Goal: Task Accomplishment & Management: Manage account settings

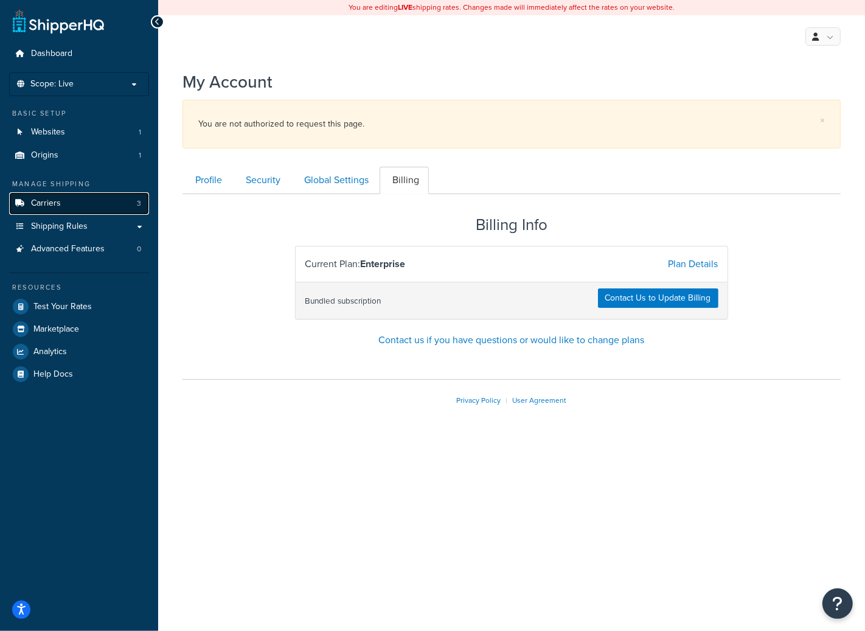
click at [88, 196] on link "Carriers 3" at bounding box center [79, 203] width 140 height 23
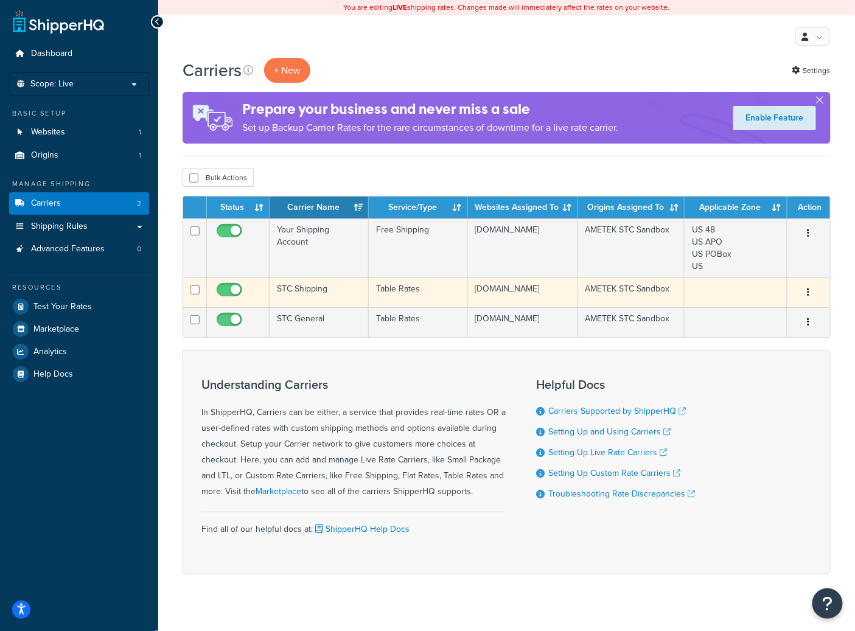
click at [348, 307] on td "STC Shipping" at bounding box center [318, 292] width 99 height 30
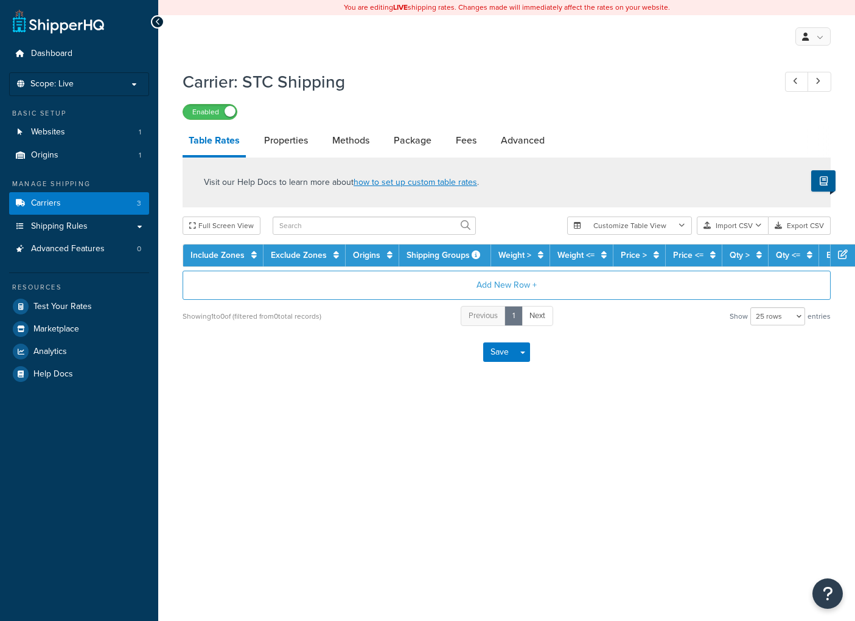
select select "25"
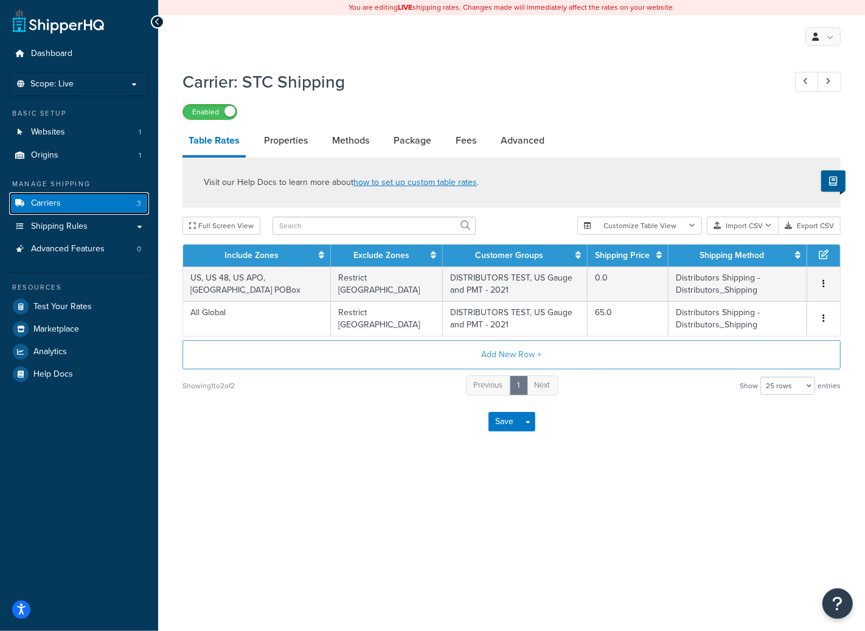
click at [71, 202] on link "Carriers 3" at bounding box center [79, 203] width 140 height 23
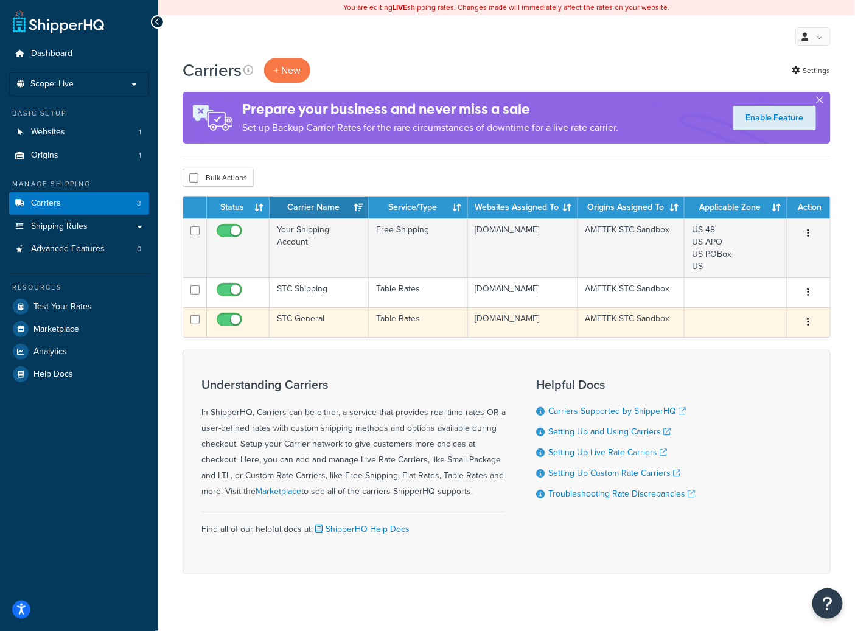
click at [327, 337] on td "STC General" at bounding box center [318, 322] width 99 height 30
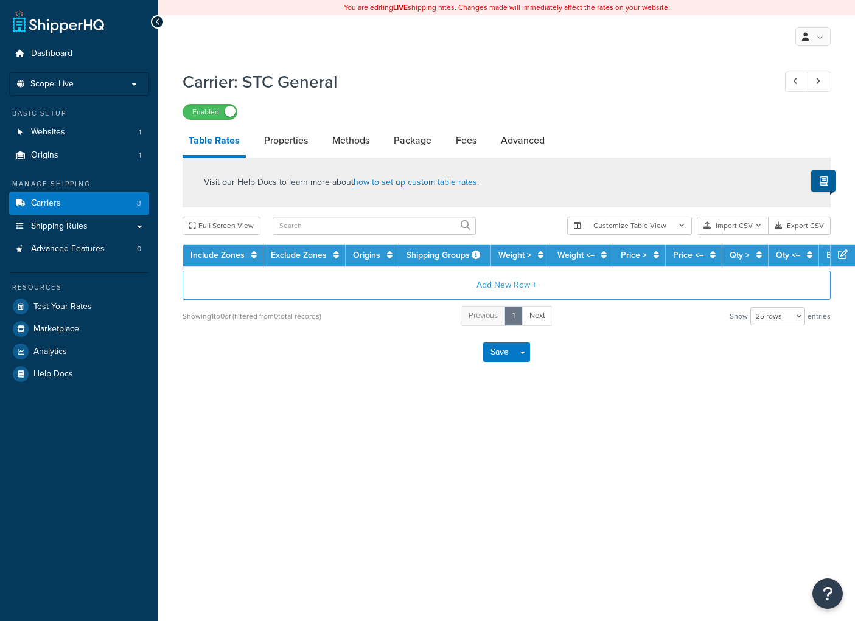
select select "25"
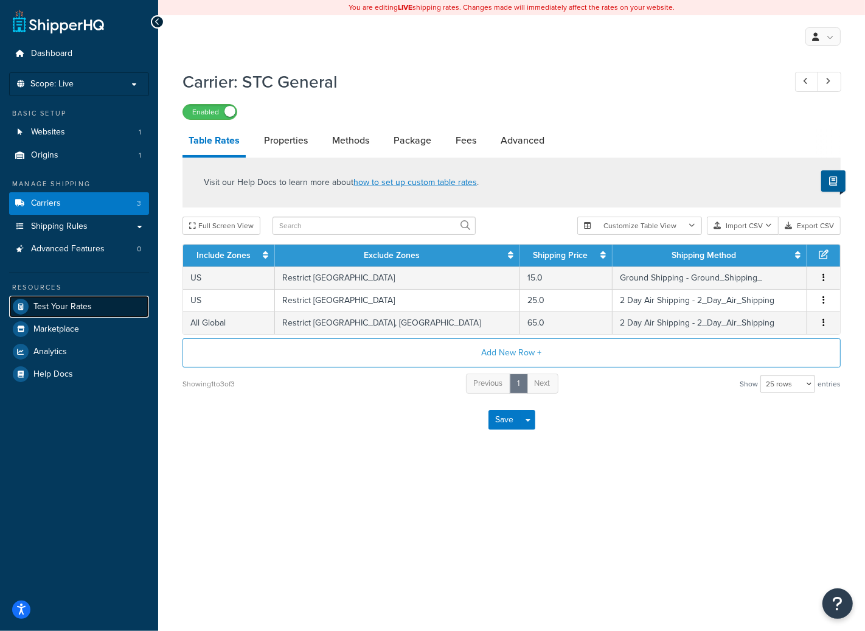
click at [70, 310] on span "Test Your Rates" at bounding box center [62, 307] width 58 height 10
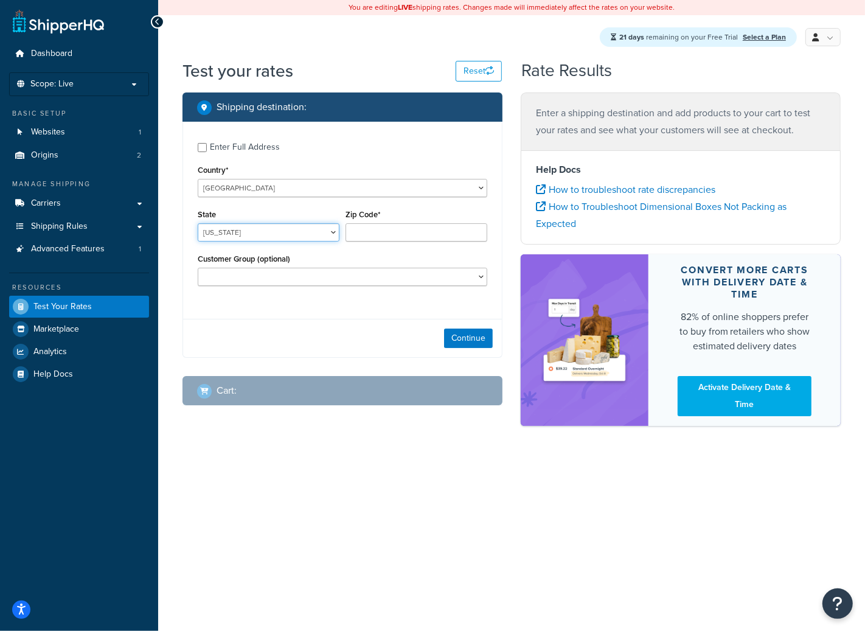
click at [261, 232] on select "Alabama Alaska American Samoa Arizona Arkansas Armed Forces Americas Armed Forc…" at bounding box center [269, 232] width 142 height 18
select select "TX"
click at [198, 224] on select "Alabama Alaska American Samoa Arizona Arkansas Armed Forces Americas Armed Forc…" at bounding box center [269, 232] width 142 height 18
click at [380, 240] on body "Press Option+1 for screen-reader mode, Option+0 to cancel Accessibility Screen-…" at bounding box center [432, 315] width 865 height 631
type input "78739"
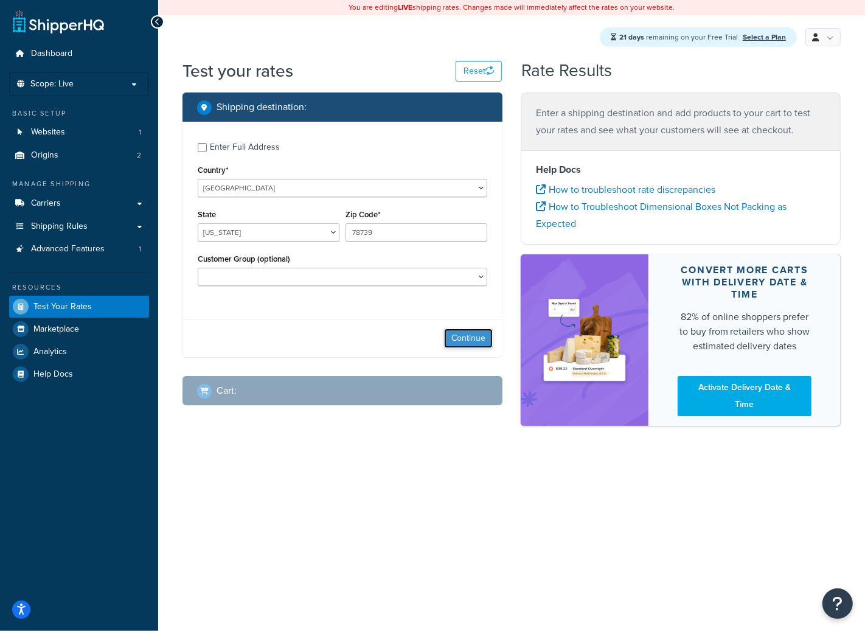
click at [460, 335] on button "Continue" at bounding box center [468, 338] width 49 height 19
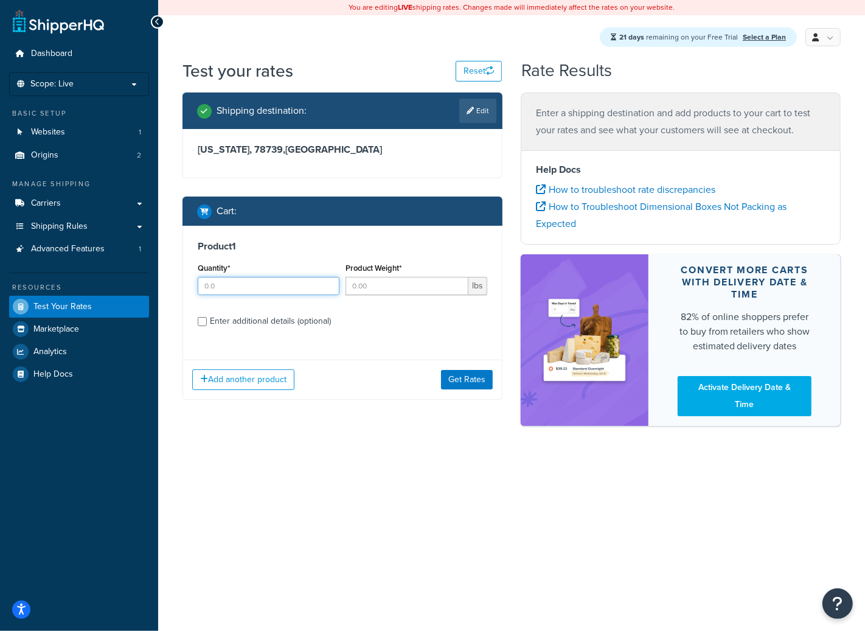
click at [262, 285] on input "Quantity*" at bounding box center [269, 286] width 142 height 18
type input "1"
type input "15"
drag, startPoint x: 262, startPoint y: 291, endPoint x: 484, endPoint y: 378, distance: 238.3
click at [482, 377] on div "Product 1 Quantity* 1 Product Weight* 15 lbs Enter additional details (optional…" at bounding box center [343, 313] width 320 height 174
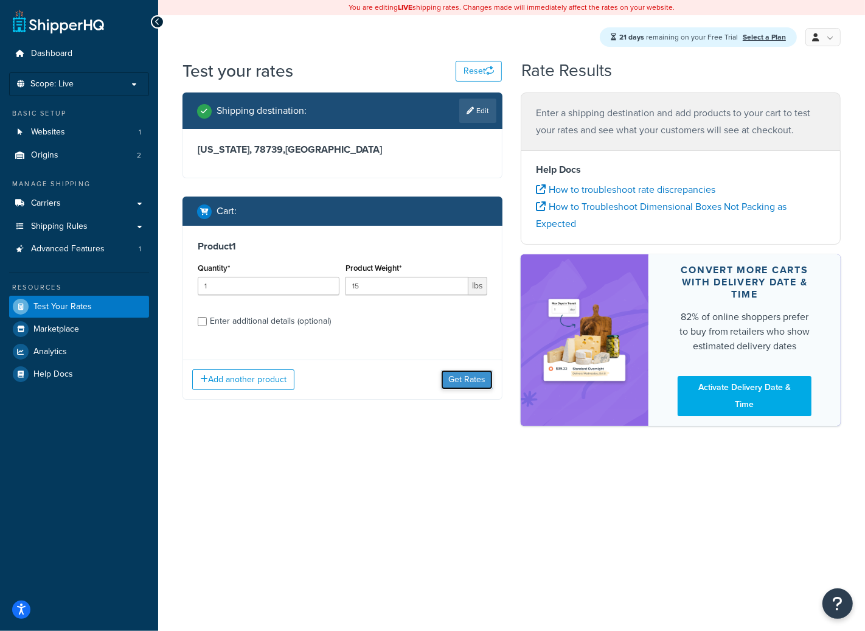
click at [475, 381] on button "Get Rates" at bounding box center [467, 379] width 52 height 19
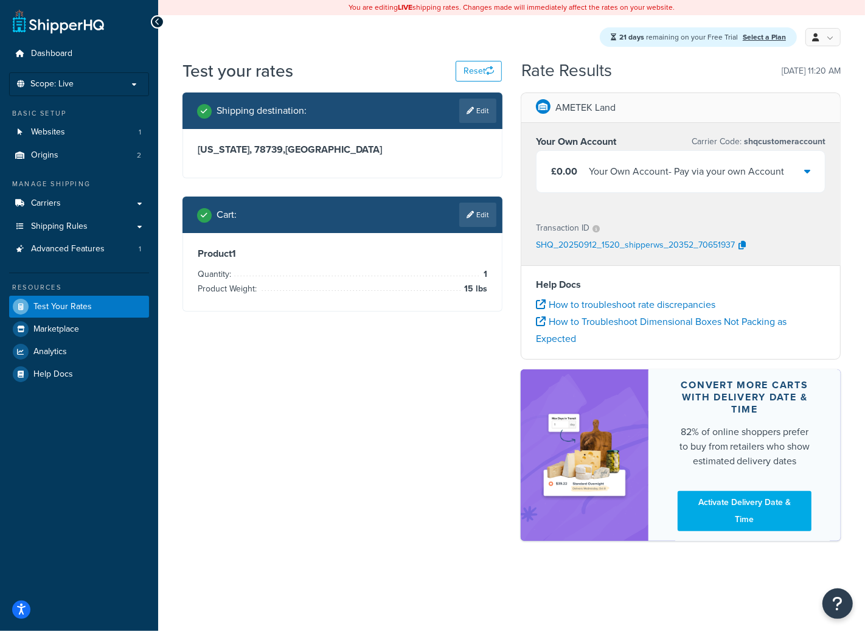
click at [674, 169] on div "Your Own Account - Pay via your own Account" at bounding box center [686, 171] width 195 height 17
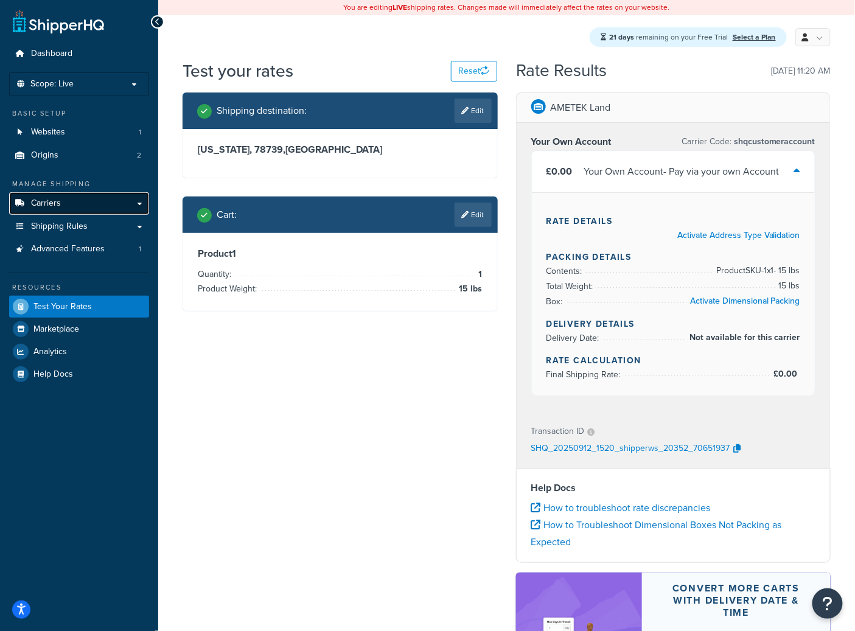
click at [67, 200] on link "Carriers" at bounding box center [79, 203] width 140 height 23
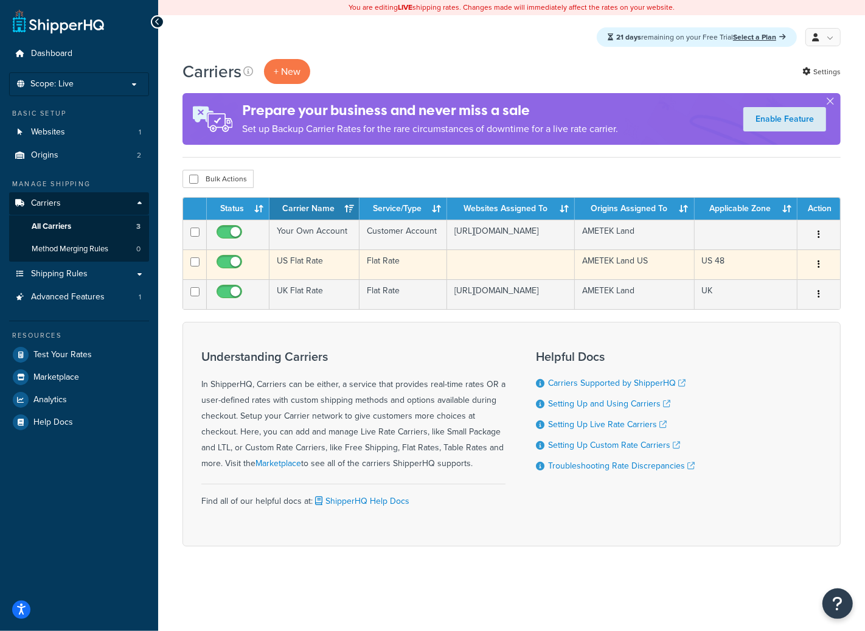
click at [347, 269] on td "US Flat Rate" at bounding box center [314, 264] width 90 height 30
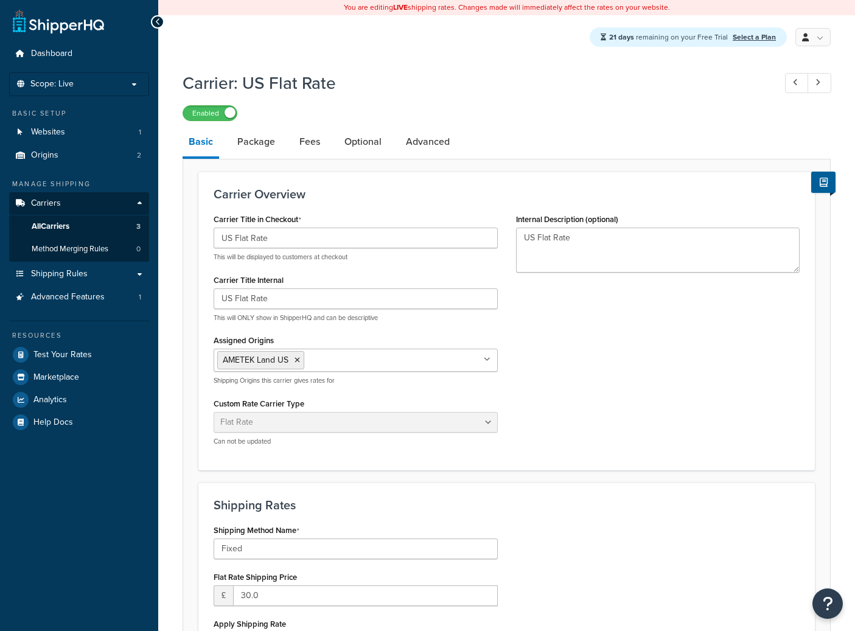
select select "flat"
click at [295, 145] on link "Fees" at bounding box center [309, 141] width 33 height 29
select select "AFTER"
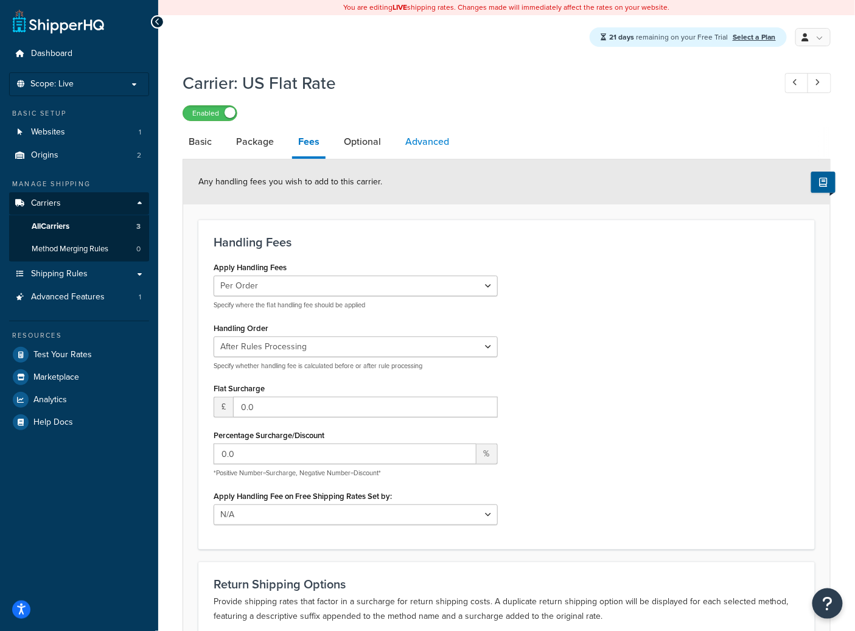
click at [435, 147] on link "Advanced" at bounding box center [427, 141] width 56 height 29
select select "false"
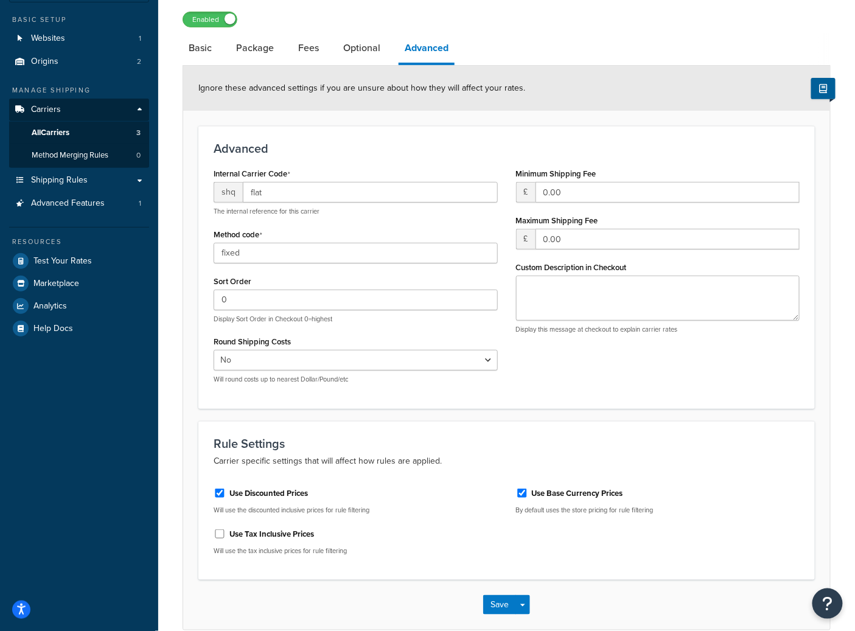
scroll to position [133, 0]
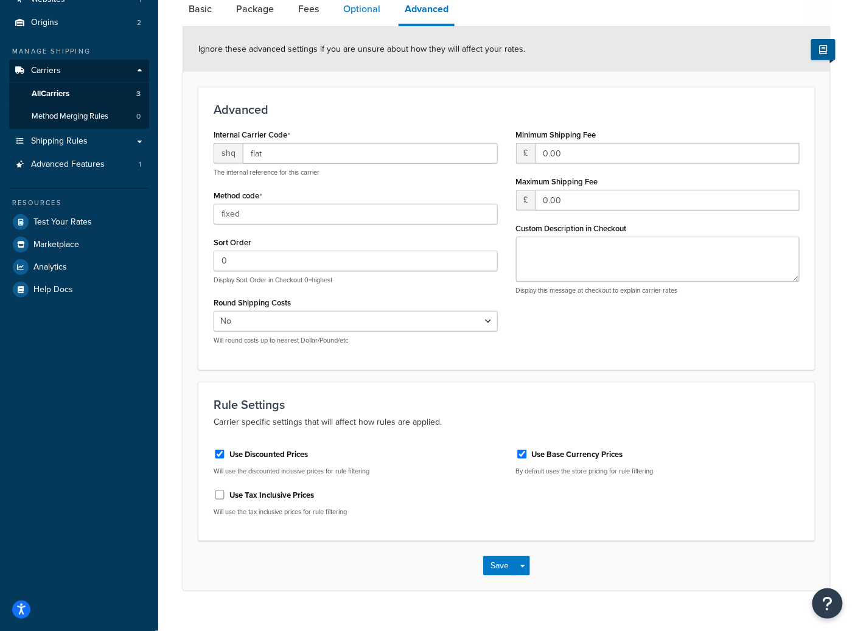
click at [363, 16] on link "Optional" at bounding box center [361, 9] width 49 height 29
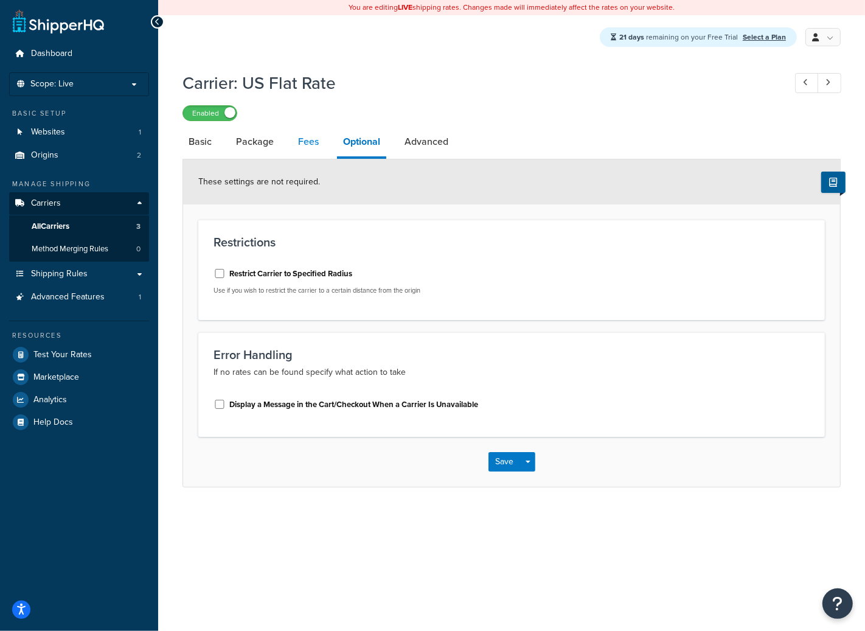
click at [313, 140] on link "Fees" at bounding box center [308, 141] width 33 height 29
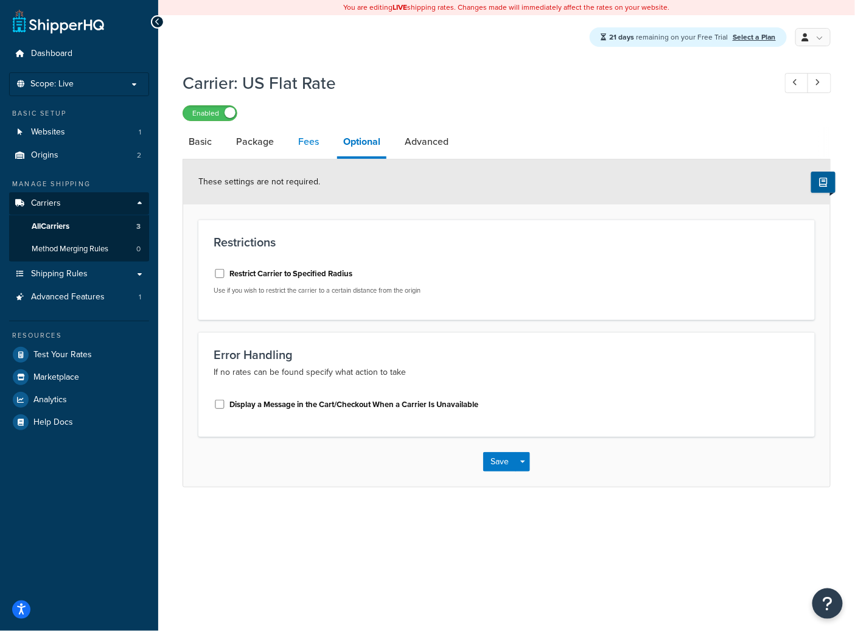
select select "AFTER"
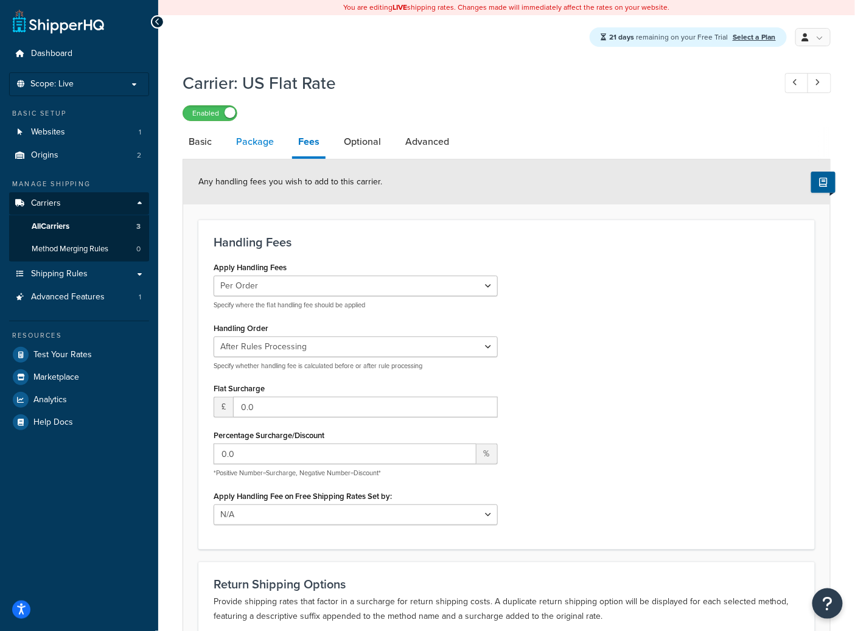
click at [249, 147] on link "Package" at bounding box center [255, 141] width 50 height 29
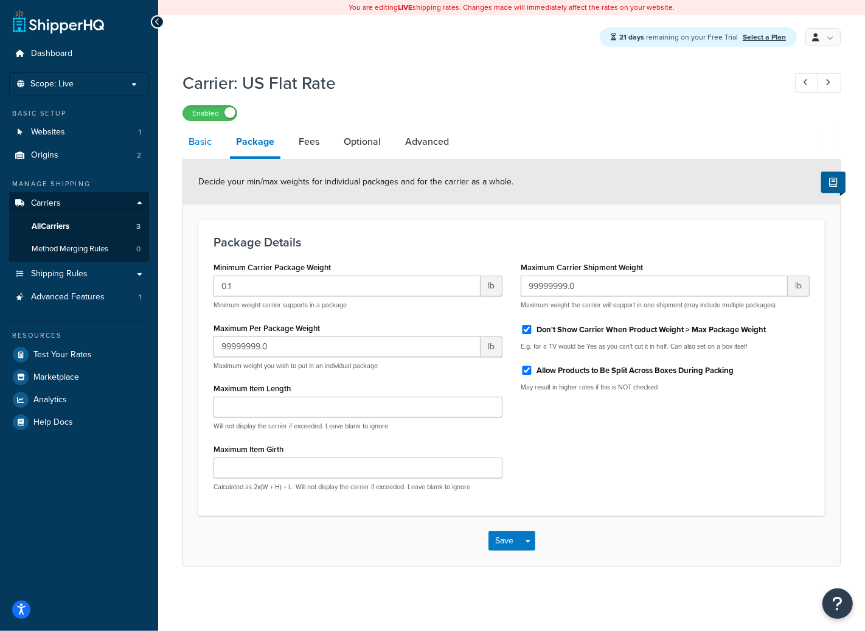
click at [199, 148] on link "Basic" at bounding box center [200, 141] width 35 height 29
select select "flat"
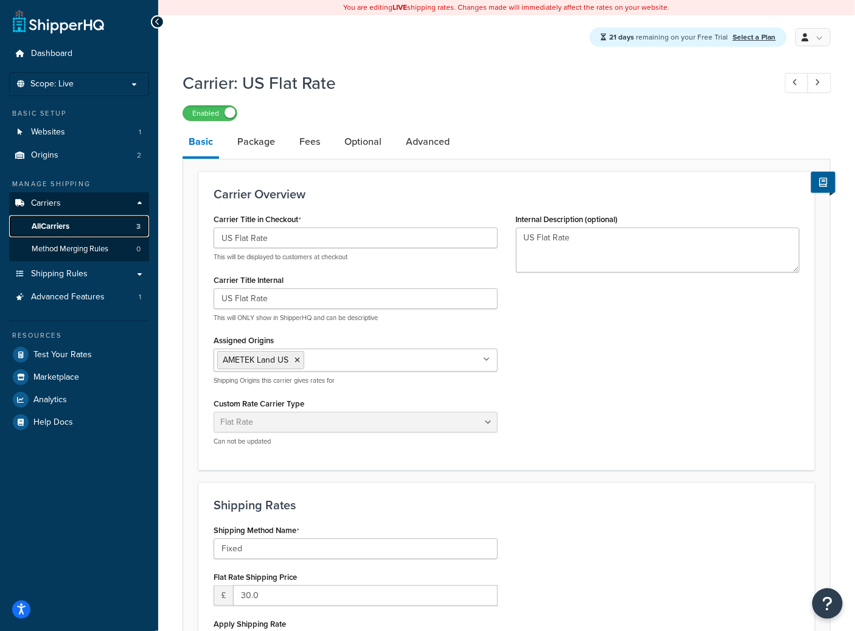
click at [77, 223] on link "All Carriers 3" at bounding box center [79, 226] width 140 height 23
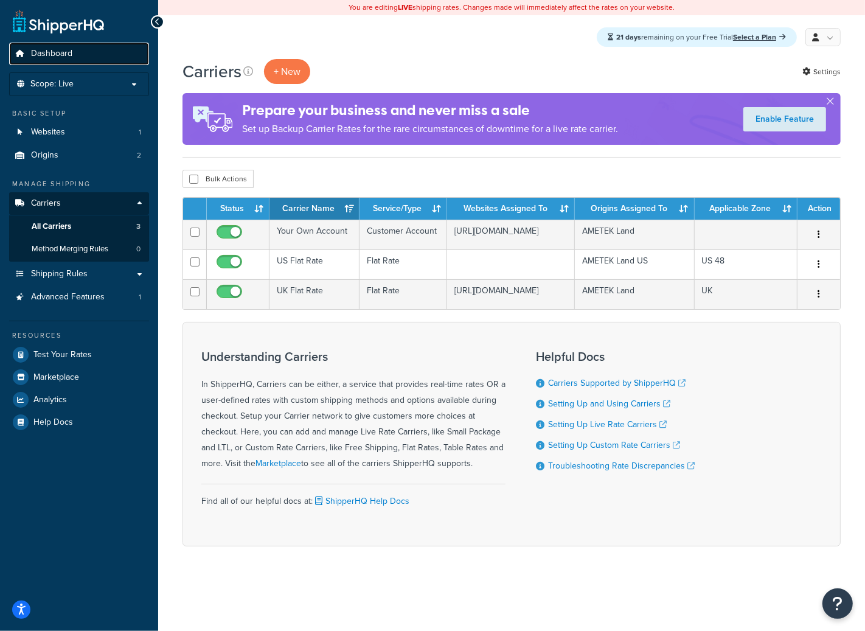
click at [83, 64] on link "Dashboard" at bounding box center [79, 54] width 140 height 23
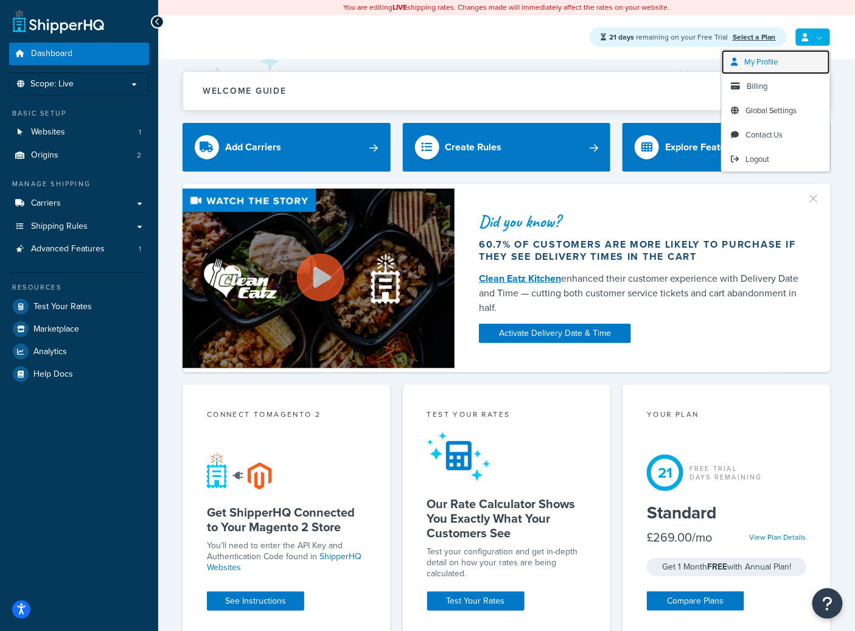
click at [782, 58] on link "My Profile" at bounding box center [776, 62] width 108 height 24
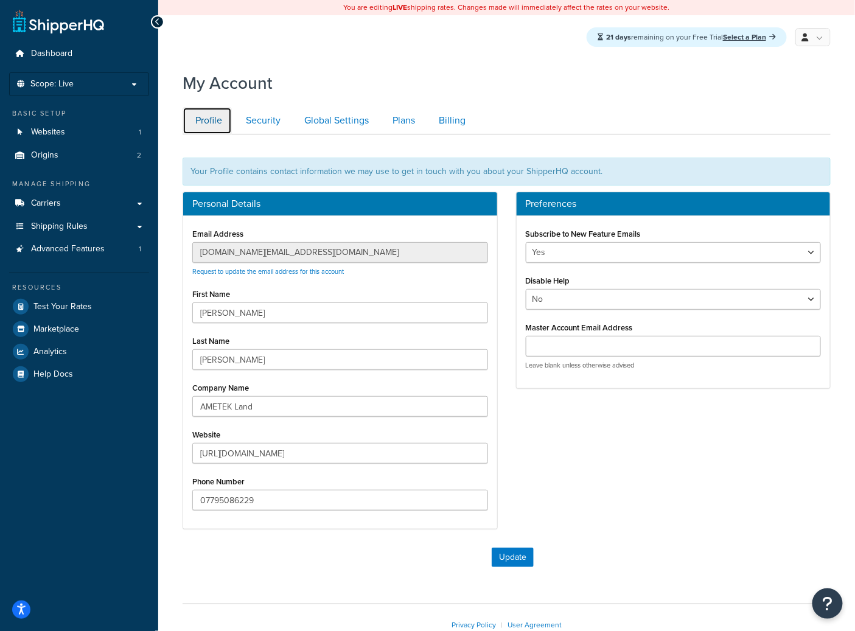
click at [215, 126] on link "Profile" at bounding box center [207, 120] width 49 height 27
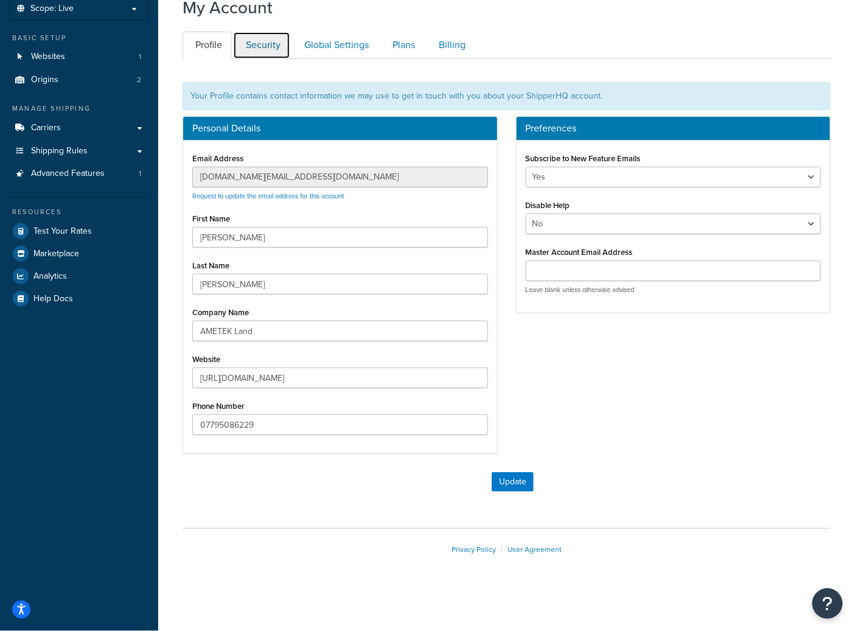
click at [277, 46] on link "Security" at bounding box center [261, 45] width 57 height 27
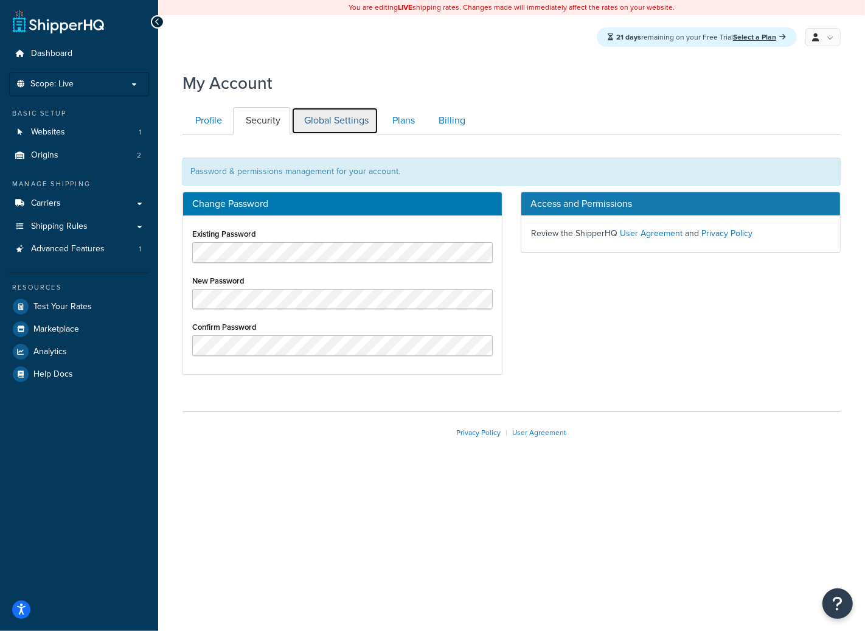
click at [349, 114] on link "Global Settings" at bounding box center [334, 120] width 87 height 27
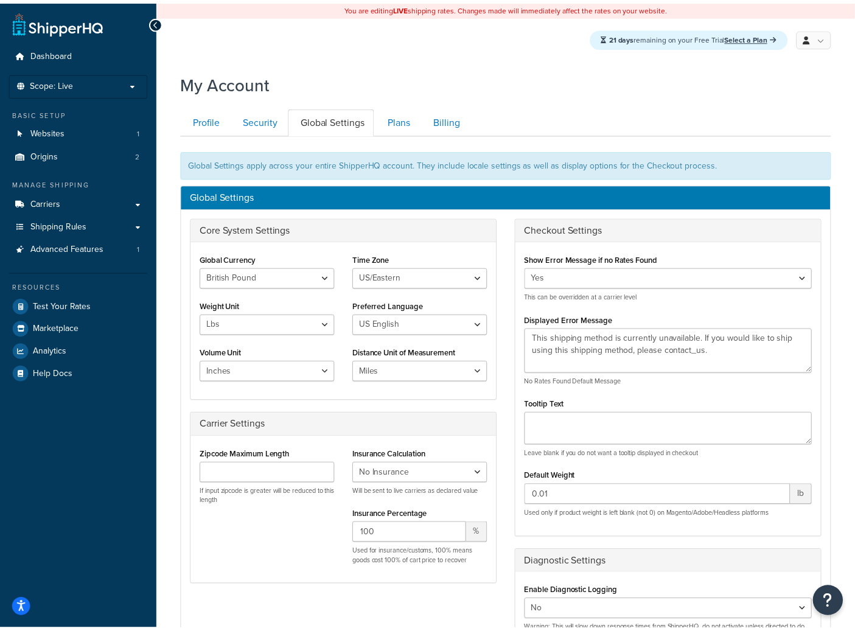
scroll to position [134, 0]
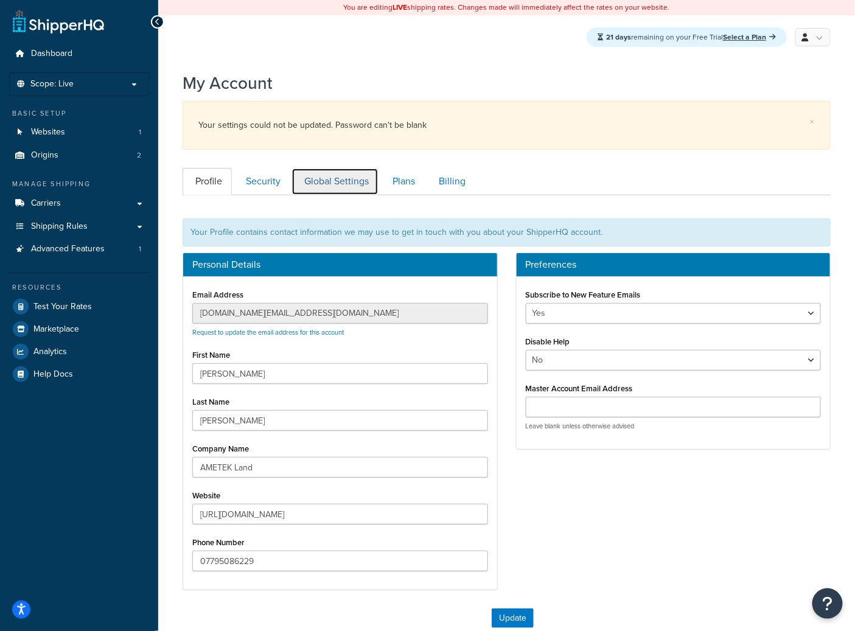
click at [319, 177] on link "Global Settings" at bounding box center [334, 181] width 87 height 27
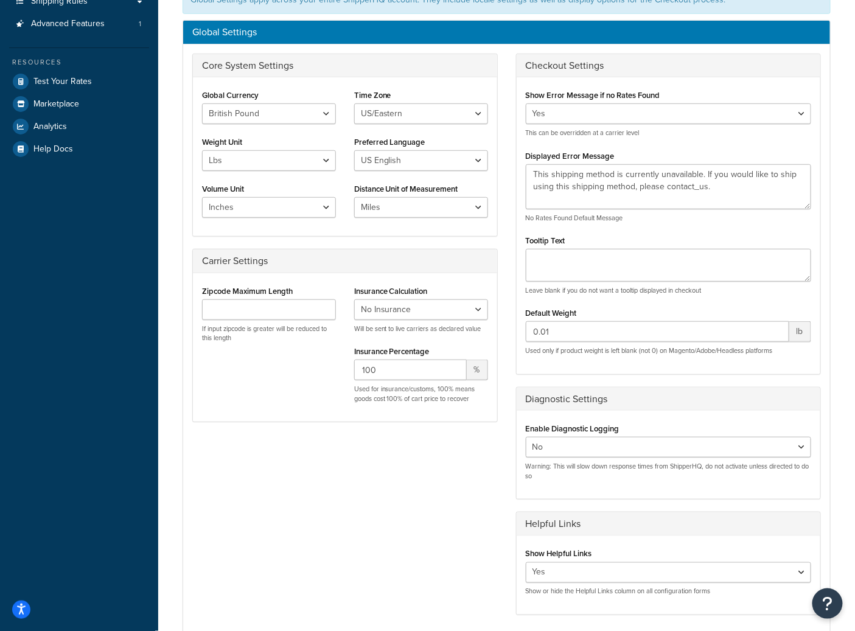
scroll to position [148, 0]
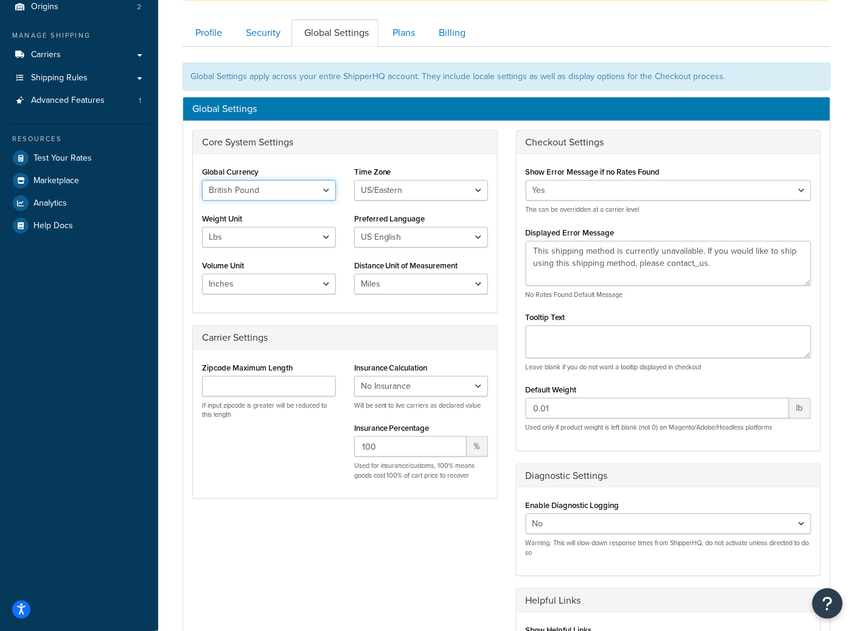
click at [287, 196] on select "United States Dollar Euro British Pound Australian Dollar Canadian Dollar Japan…" at bounding box center [269, 190] width 134 height 21
click at [311, 189] on select "United States Dollar Euro British Pound Australian Dollar Canadian Dollar Japan…" at bounding box center [269, 190] width 134 height 21
